Goal: Task Accomplishment & Management: Complete application form

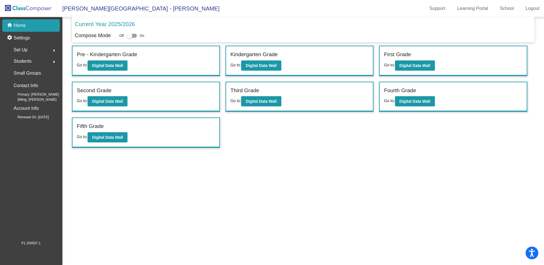
click at [28, 61] on span "Students" at bounding box center [23, 61] width 18 height 8
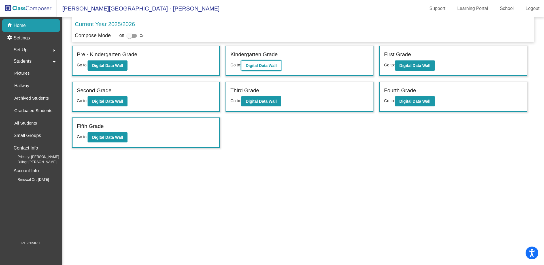
click at [264, 64] on b "Digital Data Wall" at bounding box center [261, 65] width 31 height 5
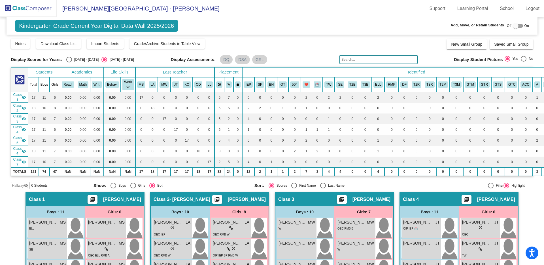
click at [16, 187] on span "Hallway" at bounding box center [18, 185] width 12 height 5
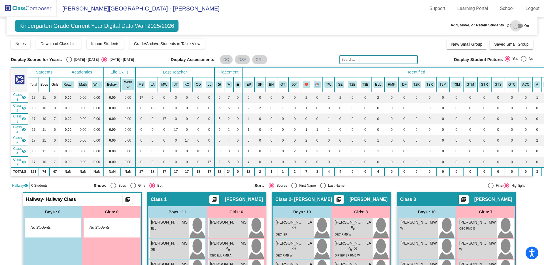
click at [514, 27] on div at bounding box center [516, 26] width 6 height 6
checkbox input "true"
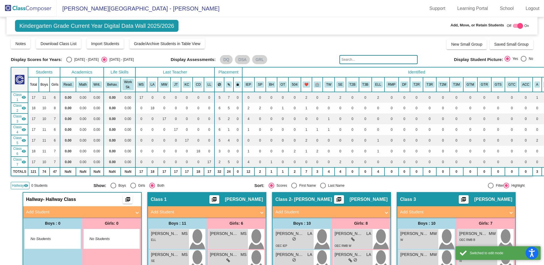
scroll to position [128, 0]
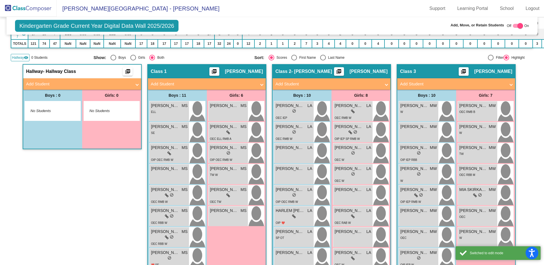
click at [111, 81] on mat-panel-title "Add Student" at bounding box center [78, 84] width 105 height 7
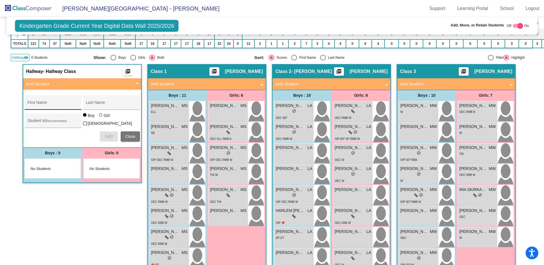
click at [45, 105] on input "First Name" at bounding box center [52, 104] width 51 height 5
type input "MESHAL"
click at [96, 103] on input "Last Name" at bounding box center [111, 104] width 51 height 5
type input "ALUMRI"
click at [32, 122] on input "Student Id (Recommended)" at bounding box center [52, 122] width 51 height 5
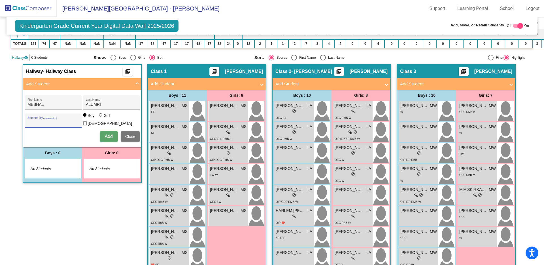
paste input "987686561"
type input "987686561"
click at [105, 135] on span "Add" at bounding box center [109, 136] width 8 height 5
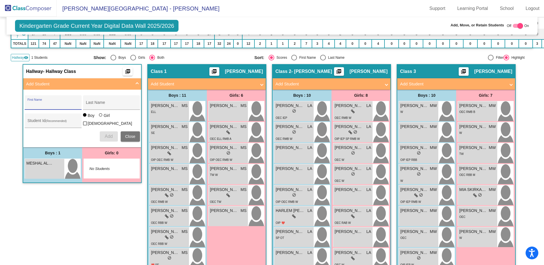
click at [122, 136] on button "Close" at bounding box center [130, 136] width 19 height 10
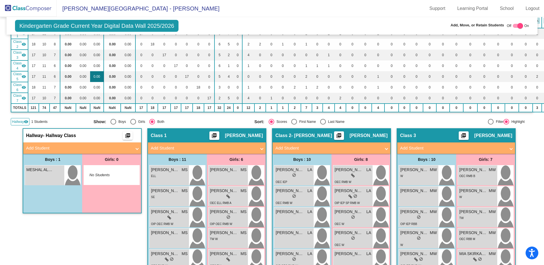
scroll to position [0, 0]
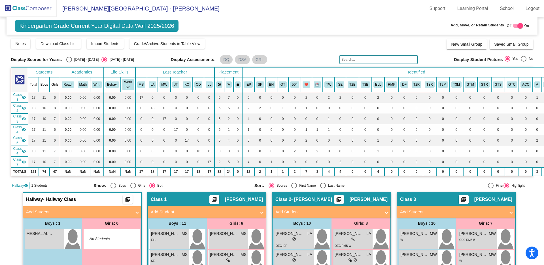
click at [38, 11] on img at bounding box center [28, 8] width 57 height 17
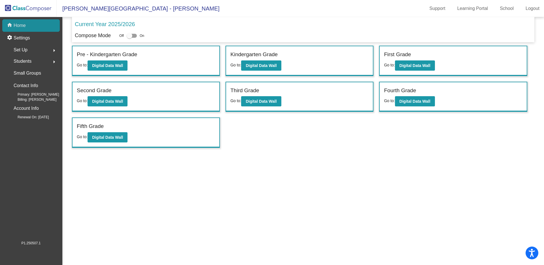
click at [22, 27] on p "Home" at bounding box center [20, 25] width 12 height 7
click at [434, 9] on link "Support" at bounding box center [437, 8] width 25 height 9
